Goal: Task Accomplishment & Management: Manage account settings

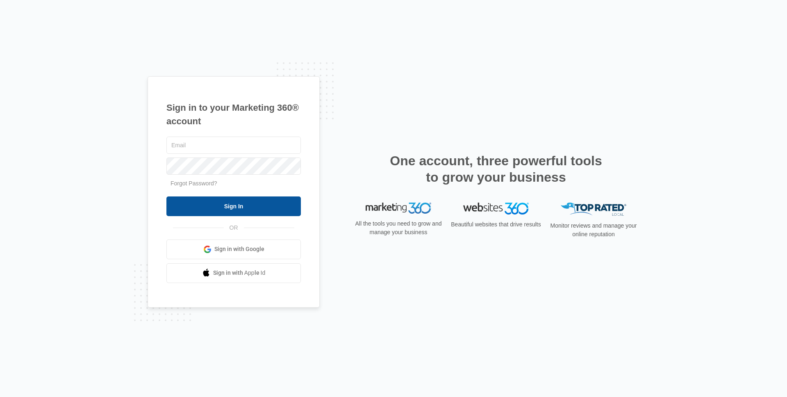
type input "[EMAIL_ADDRESS][DOMAIN_NAME]"
click at [231, 207] on input "Sign In" at bounding box center [233, 206] width 134 height 20
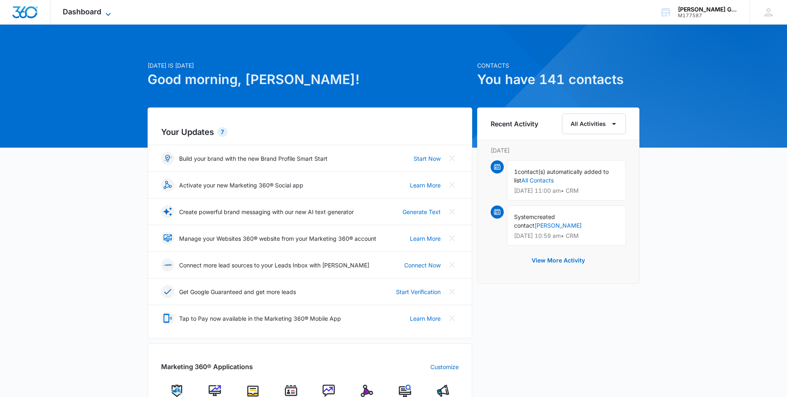
click at [93, 14] on span "Dashboard" at bounding box center [82, 11] width 39 height 9
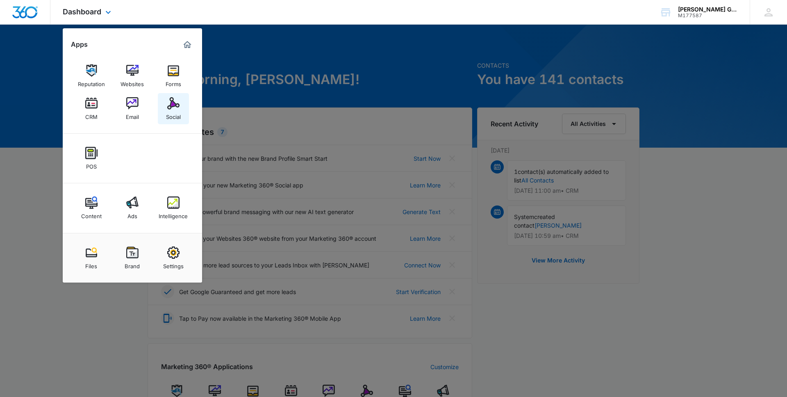
click at [175, 103] on img at bounding box center [173, 103] width 12 height 12
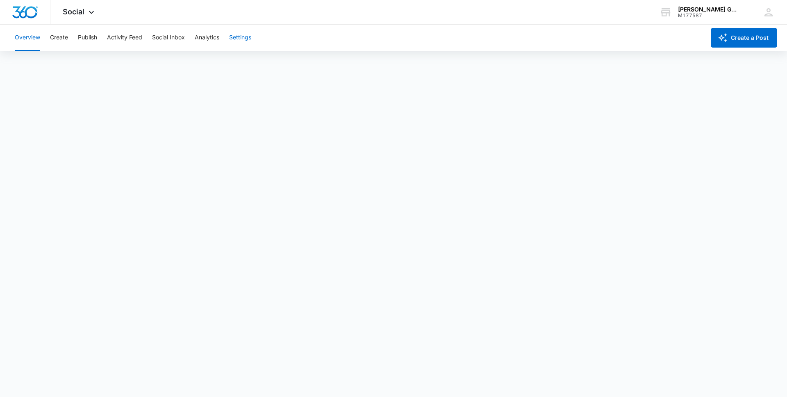
click at [242, 38] on button "Settings" at bounding box center [240, 38] width 22 height 26
click at [76, 12] on span "Social" at bounding box center [74, 11] width 22 height 9
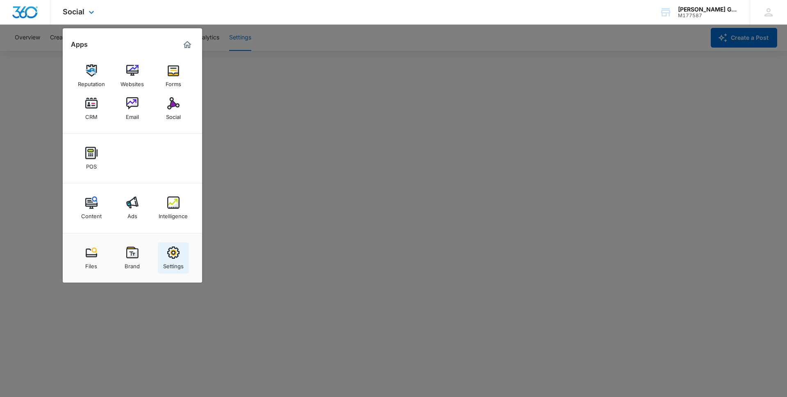
click at [175, 254] on img at bounding box center [173, 252] width 12 height 12
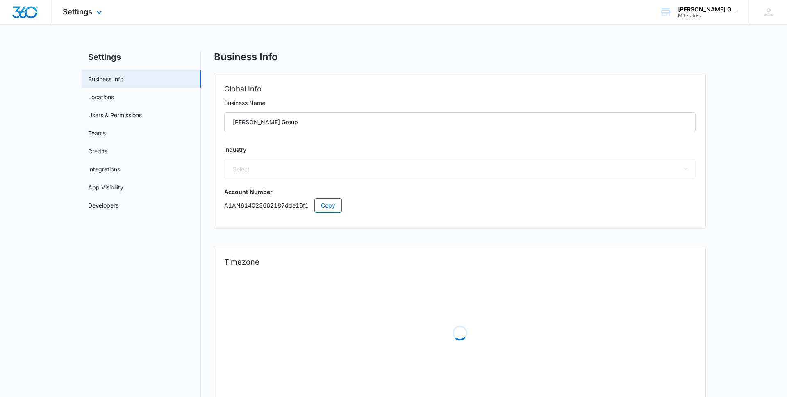
select select "35"
select select "US"
select select "America/[GEOGRAPHIC_DATA]"
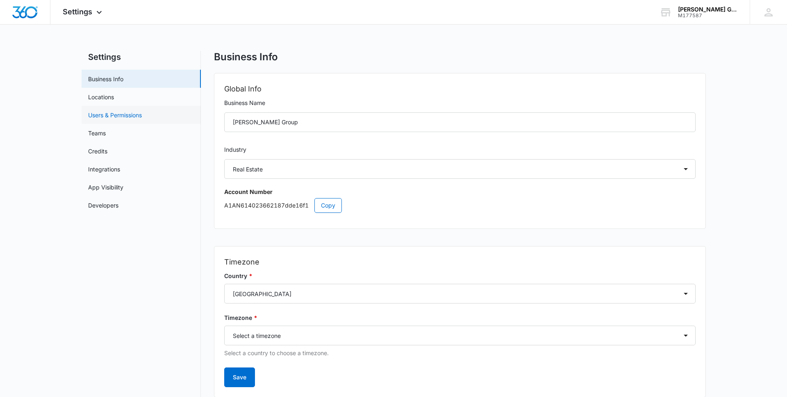
click at [111, 117] on link "Users & Permissions" at bounding box center [115, 115] width 54 height 9
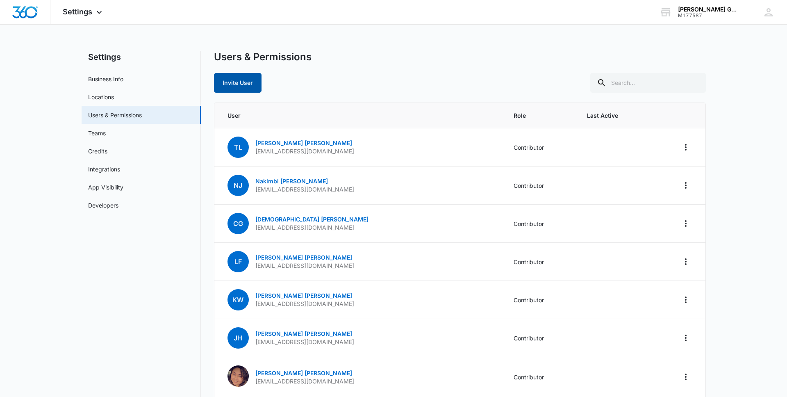
click at [243, 77] on button "Invite User" at bounding box center [238, 83] width 48 height 20
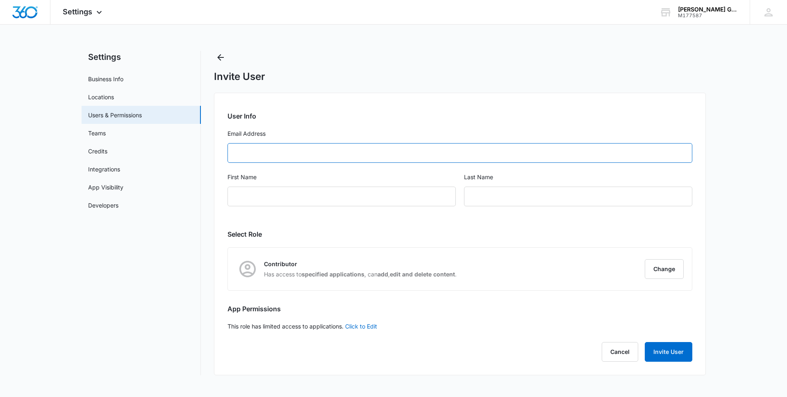
click at [242, 158] on input "Email Address" at bounding box center [459, 153] width 465 height 20
type input "[EMAIL_ADDRESS][DOMAIN_NAME]"
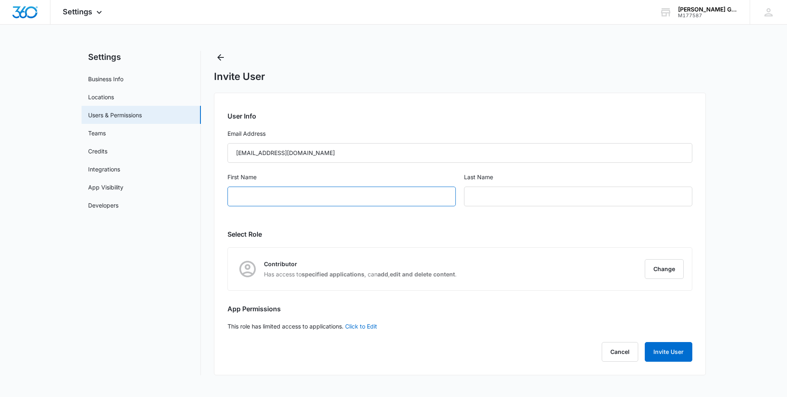
click at [238, 199] on input "First Name" at bounding box center [341, 196] width 228 height 20
type input "[PERSON_NAME]"
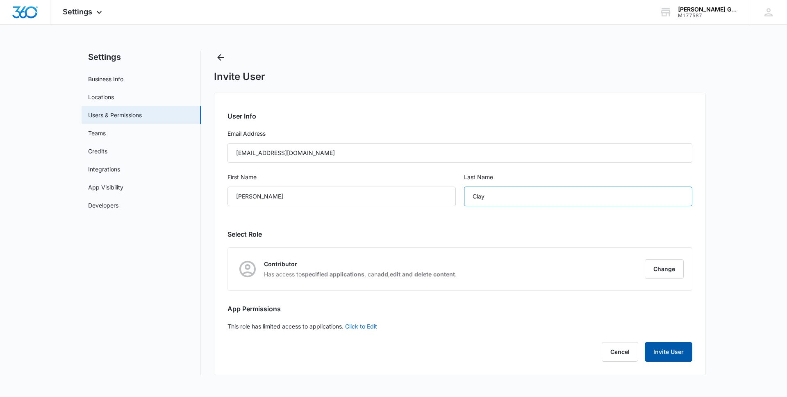
type input "Clay"
click at [672, 350] on button "Invite User" at bounding box center [668, 352] width 48 height 20
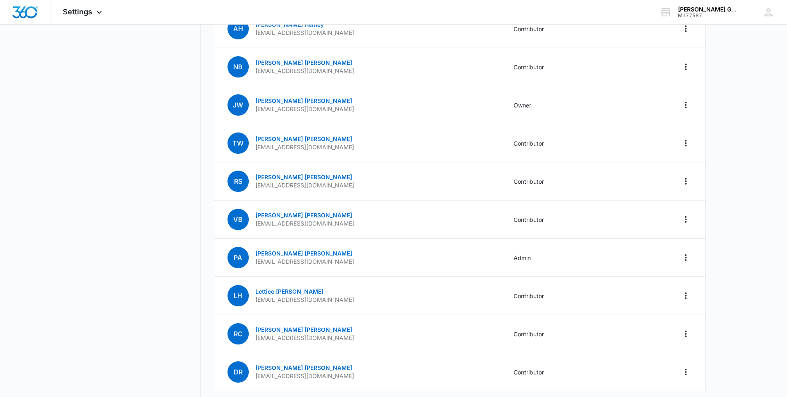
scroll to position [1491, 0]
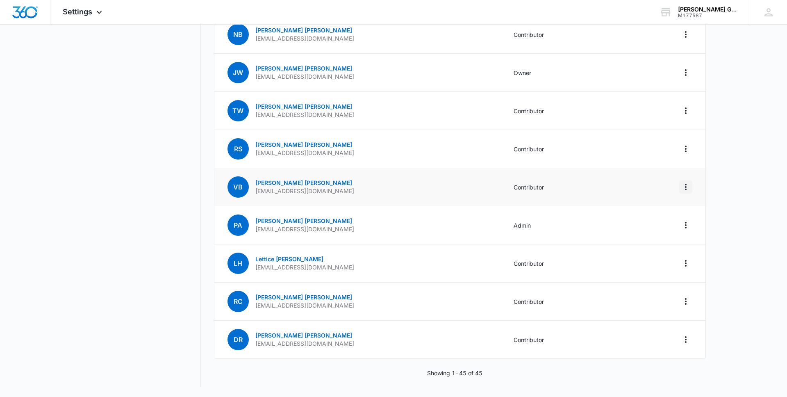
click at [685, 187] on icon "Actions" at bounding box center [686, 187] width 2 height 7
click at [633, 223] on div "Remove User" at bounding box center [644, 222] width 55 height 6
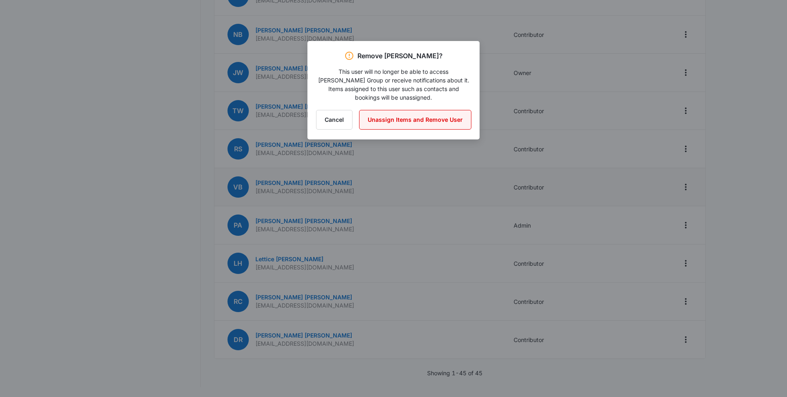
click at [423, 113] on button "Unassign Items and Remove User" at bounding box center [415, 120] width 112 height 20
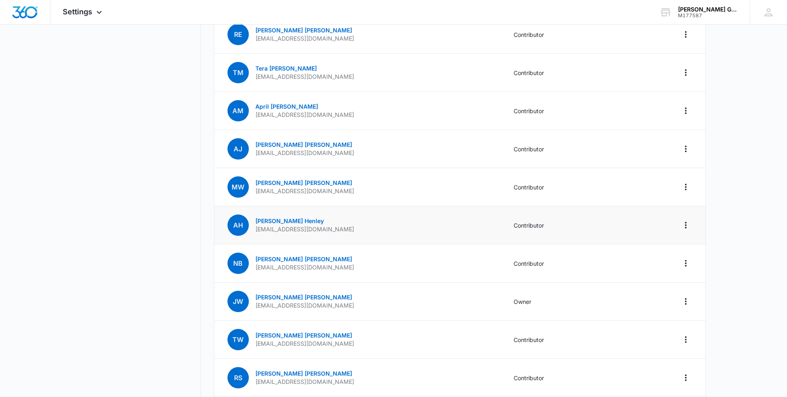
scroll to position [1258, 0]
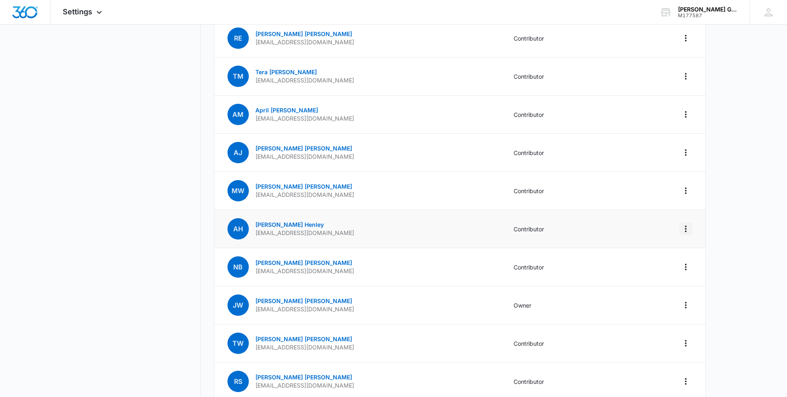
click at [687, 227] on icon "Actions" at bounding box center [686, 229] width 10 height 10
click at [533, 223] on td "Contributor" at bounding box center [541, 229] width 74 height 38
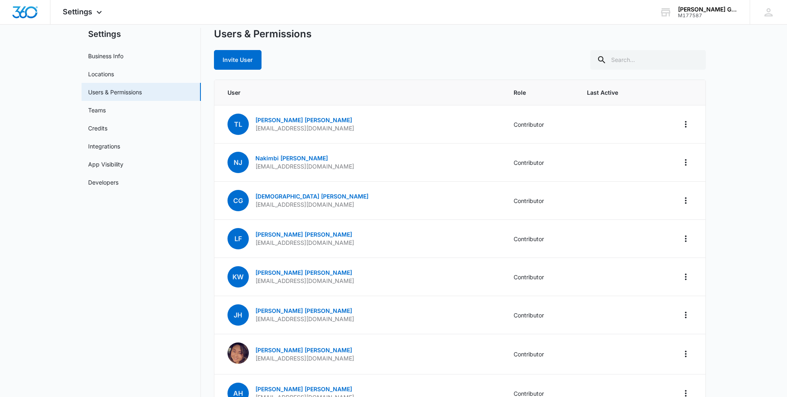
scroll to position [0, 0]
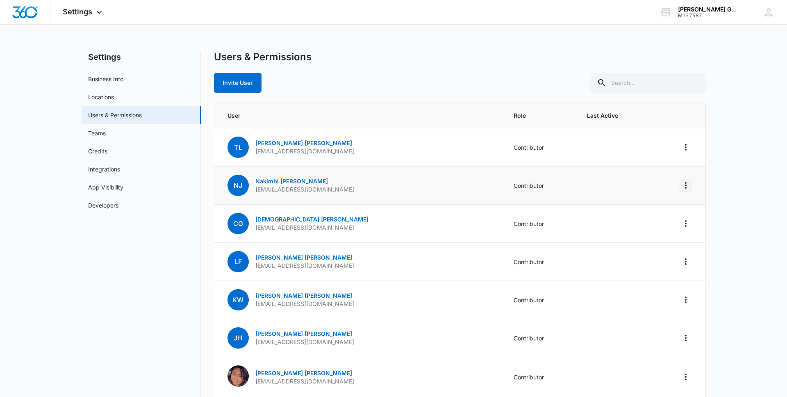
click at [687, 186] on icon "Actions" at bounding box center [686, 185] width 10 height 10
click at [626, 221] on div "Remove User" at bounding box center [644, 221] width 55 height 6
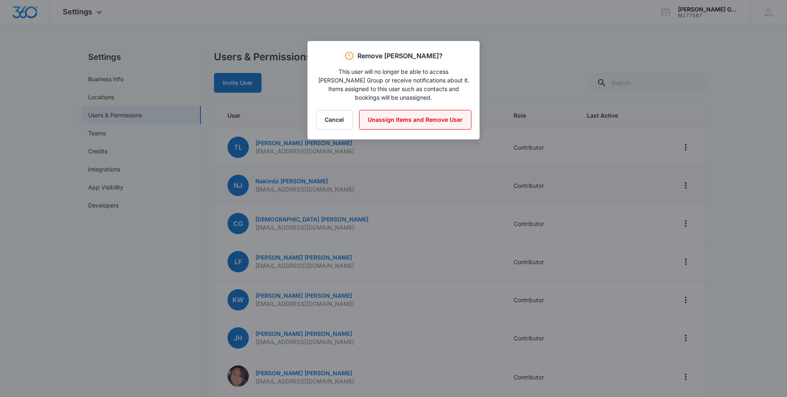
click at [428, 116] on button "Unassign Items and Remove User" at bounding box center [415, 120] width 112 height 20
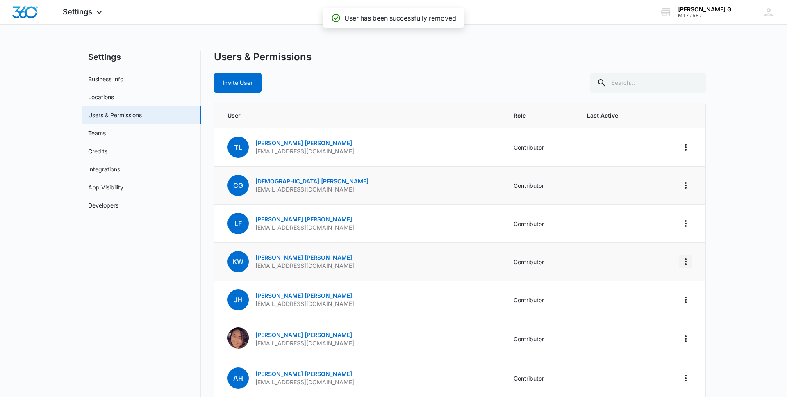
click at [685, 260] on icon "Actions" at bounding box center [686, 261] width 2 height 7
click at [632, 296] on div "Remove User" at bounding box center [644, 297] width 55 height 6
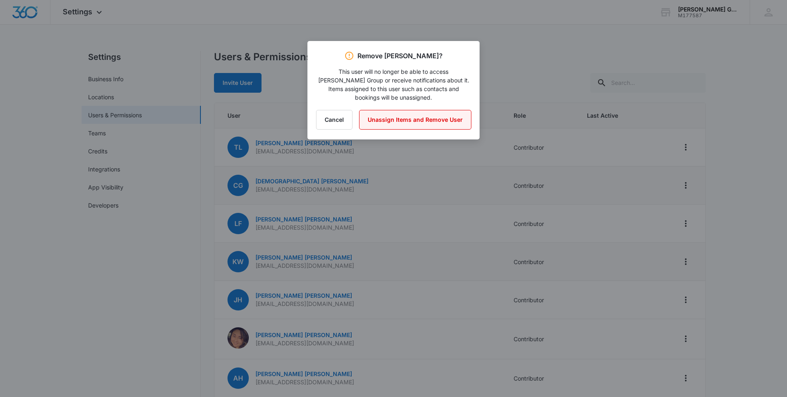
click at [414, 110] on button "Unassign Items and Remove User" at bounding box center [415, 120] width 112 height 20
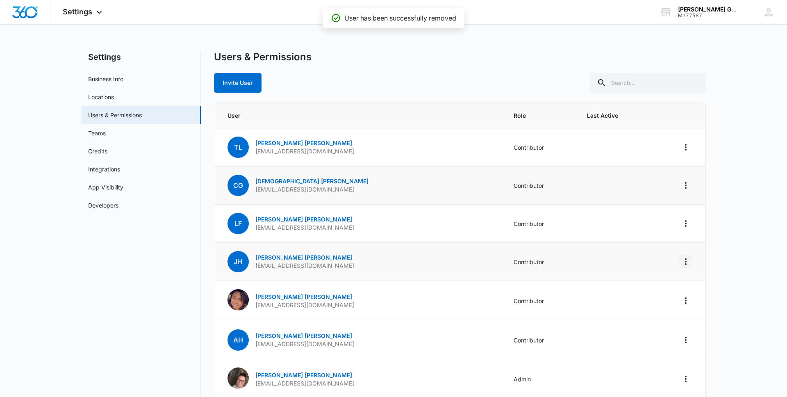
click at [684, 260] on icon "Actions" at bounding box center [686, 261] width 10 height 10
click at [630, 295] on div "Remove User" at bounding box center [644, 297] width 55 height 6
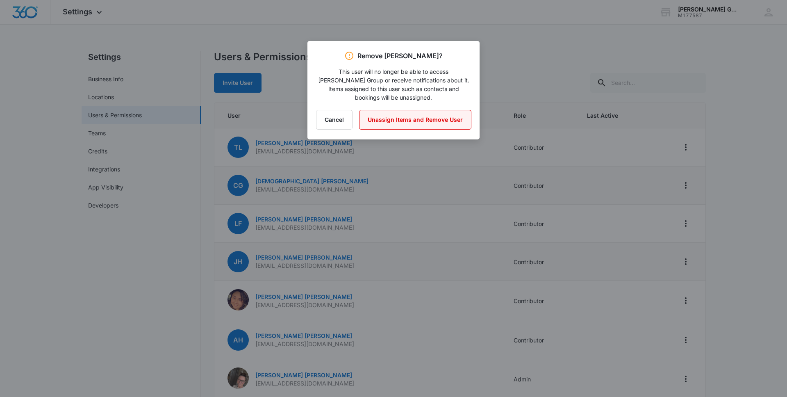
click at [414, 110] on button "Unassign Items and Remove User" at bounding box center [415, 120] width 112 height 20
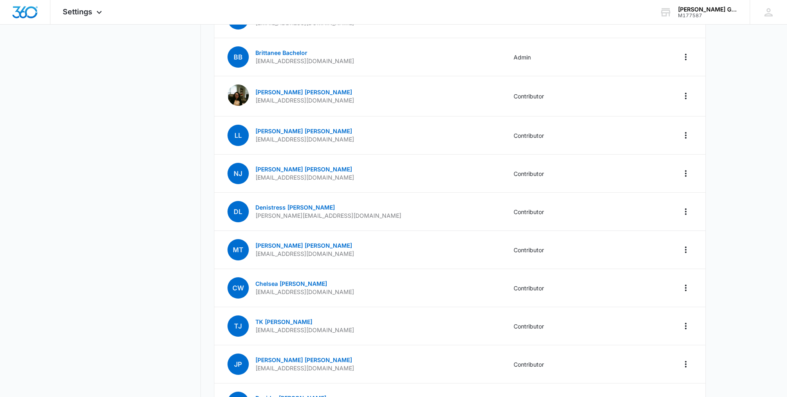
scroll to position [514, 0]
click at [685, 286] on icon "Actions" at bounding box center [686, 287] width 2 height 7
click at [637, 324] on div "Remove User" at bounding box center [644, 323] width 55 height 6
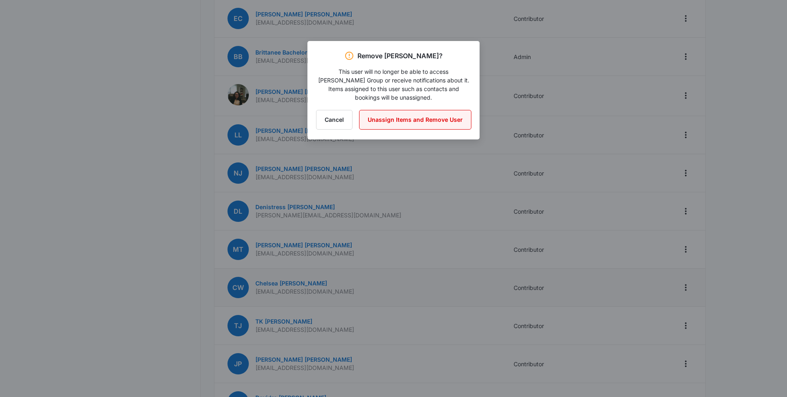
click at [409, 112] on button "Unassign Items and Remove User" at bounding box center [415, 120] width 112 height 20
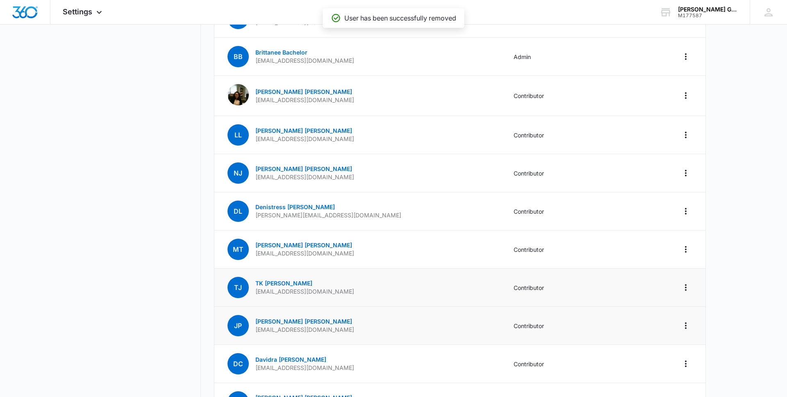
click at [692, 326] on td at bounding box center [678, 325] width 53 height 38
click at [688, 326] on icon "Actions" at bounding box center [686, 325] width 10 height 10
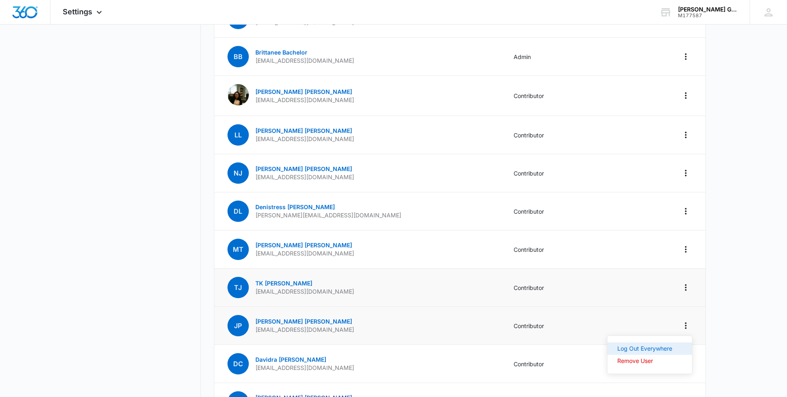
click at [626, 348] on div "Log Out Everywhere" at bounding box center [644, 348] width 55 height 6
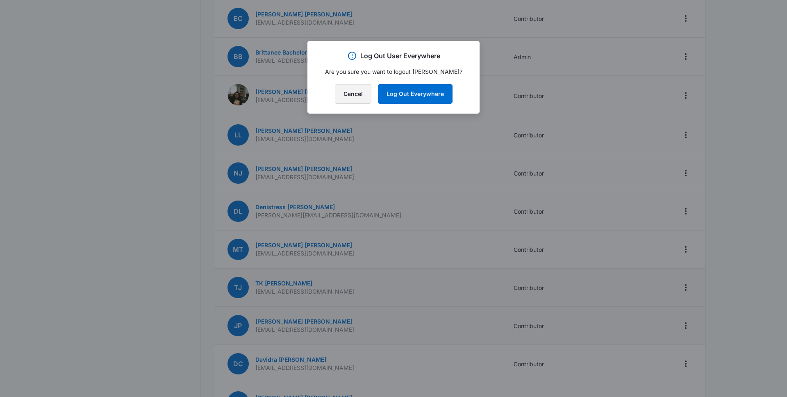
click at [352, 93] on button "Cancel" at bounding box center [353, 94] width 36 height 20
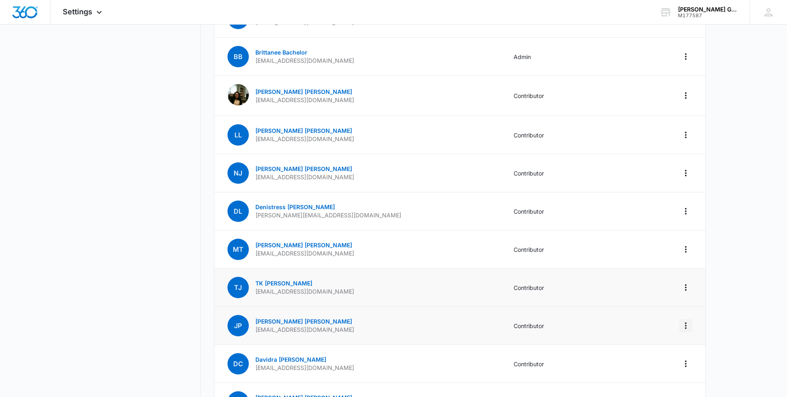
click at [683, 326] on icon "Actions" at bounding box center [686, 325] width 10 height 10
click at [639, 361] on div "Remove User" at bounding box center [644, 361] width 55 height 6
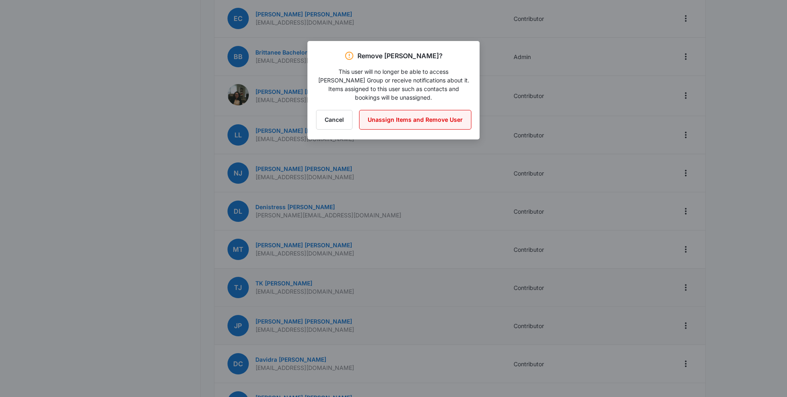
click at [425, 111] on button "Unassign Items and Remove User" at bounding box center [415, 120] width 112 height 20
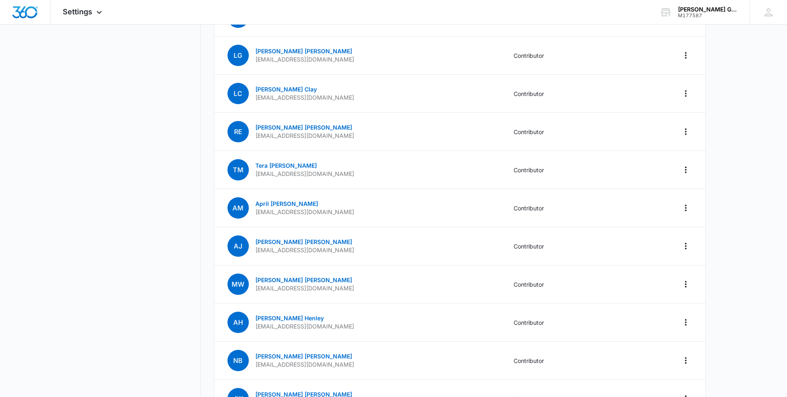
scroll to position [992, 0]
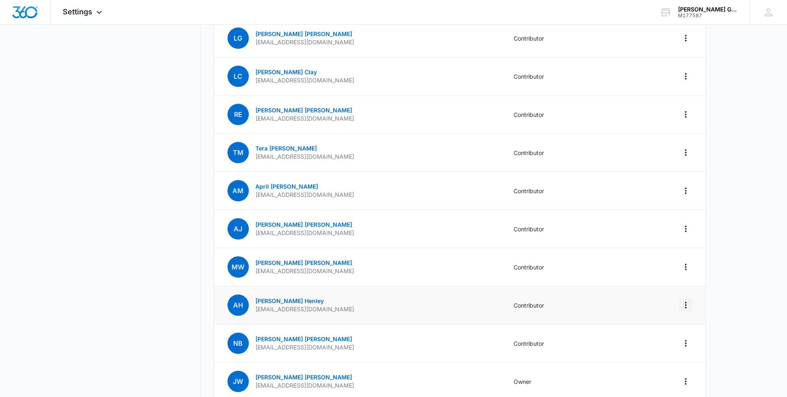
click at [685, 307] on icon "Actions" at bounding box center [686, 305] width 2 height 7
click at [636, 339] on div "Remove User" at bounding box center [644, 340] width 55 height 6
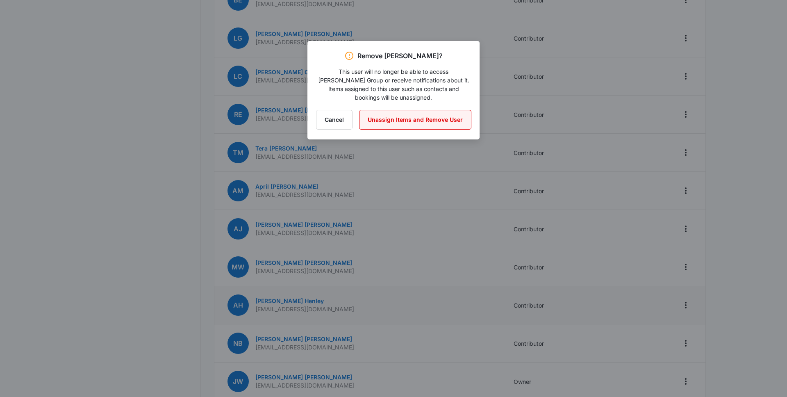
click at [383, 110] on button "Unassign Items and Remove User" at bounding box center [415, 120] width 112 height 20
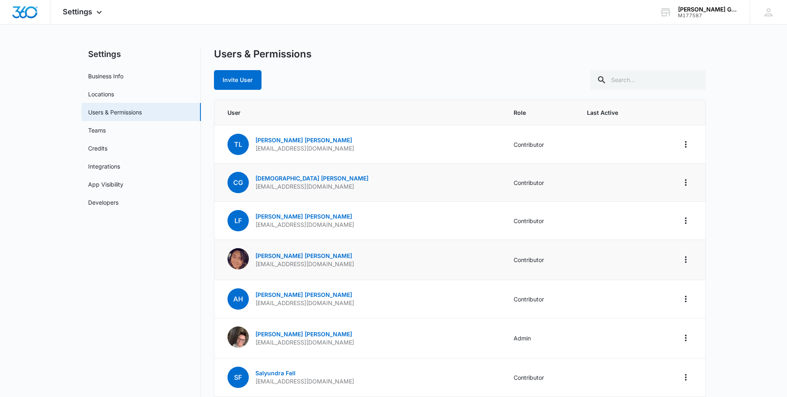
scroll to position [0, 0]
